Goal: Task Accomplishment & Management: Manage account settings

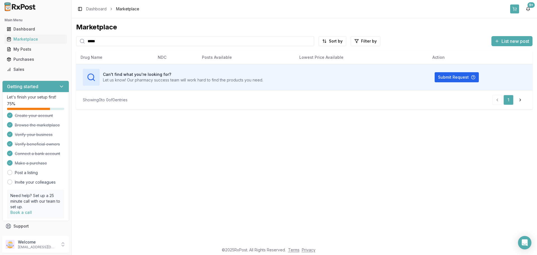
click at [516, 9] on button at bounding box center [514, 8] width 9 height 9
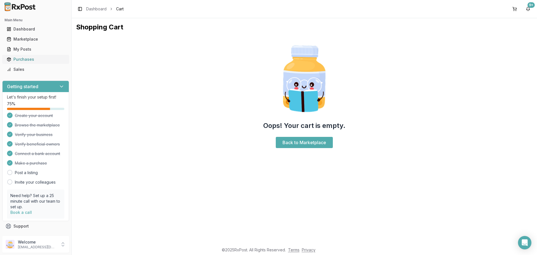
click at [19, 58] on div "Purchases" at bounding box center [36, 59] width 58 height 6
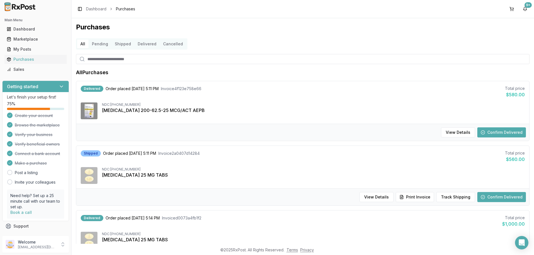
click at [504, 134] on button "Confirm Delivered" at bounding box center [502, 132] width 49 height 10
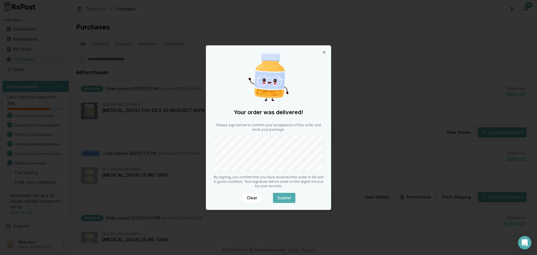
click at [284, 197] on button "Submit" at bounding box center [284, 198] width 22 height 10
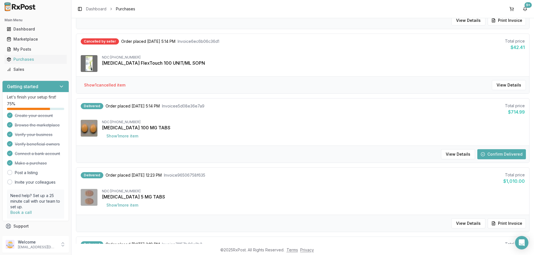
scroll to position [252, 0]
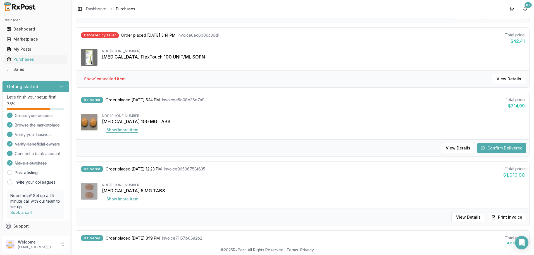
click at [132, 131] on button "Show 1 more item" at bounding box center [122, 130] width 41 height 10
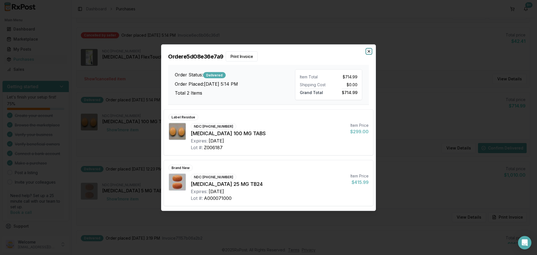
click at [369, 52] on icon "button" at bounding box center [368, 51] width 4 height 4
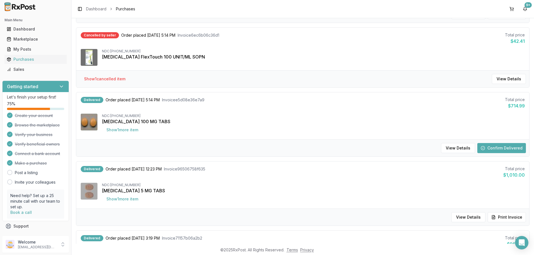
click at [505, 150] on button "Confirm Delivered" at bounding box center [502, 148] width 49 height 10
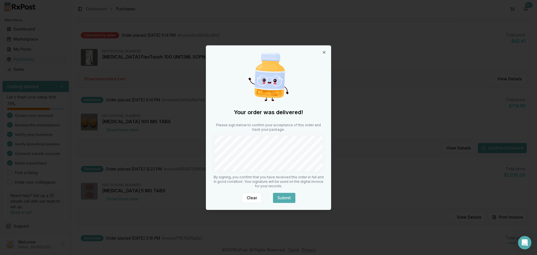
click at [283, 196] on button "Submit" at bounding box center [284, 198] width 22 height 10
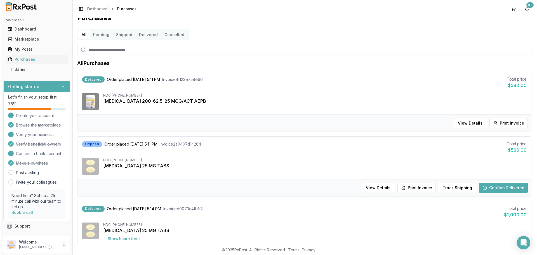
scroll to position [0, 0]
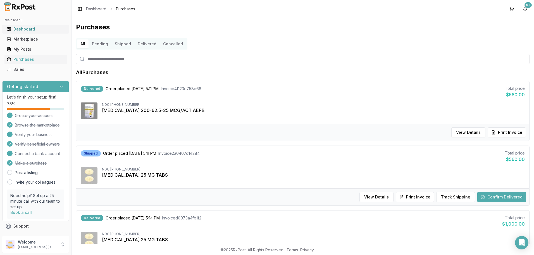
click at [23, 30] on div "Dashboard" at bounding box center [36, 29] width 58 height 6
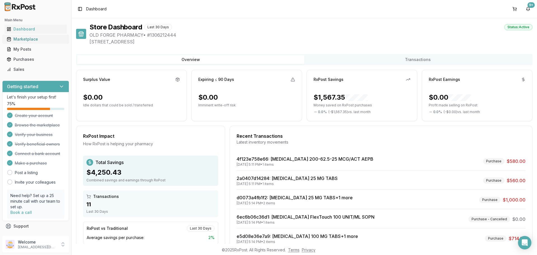
click at [28, 41] on div "Marketplace" at bounding box center [36, 39] width 58 height 6
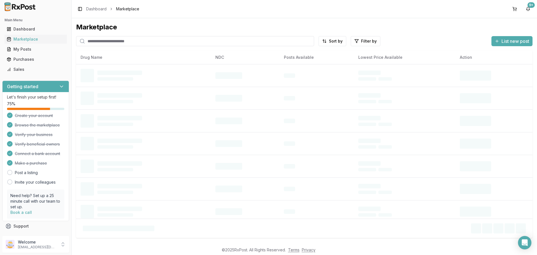
click at [158, 43] on input "search" at bounding box center [195, 41] width 238 height 10
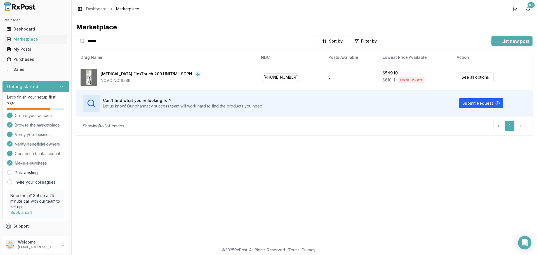
type input "******"
